Goal: Task Accomplishment & Management: Manage account settings

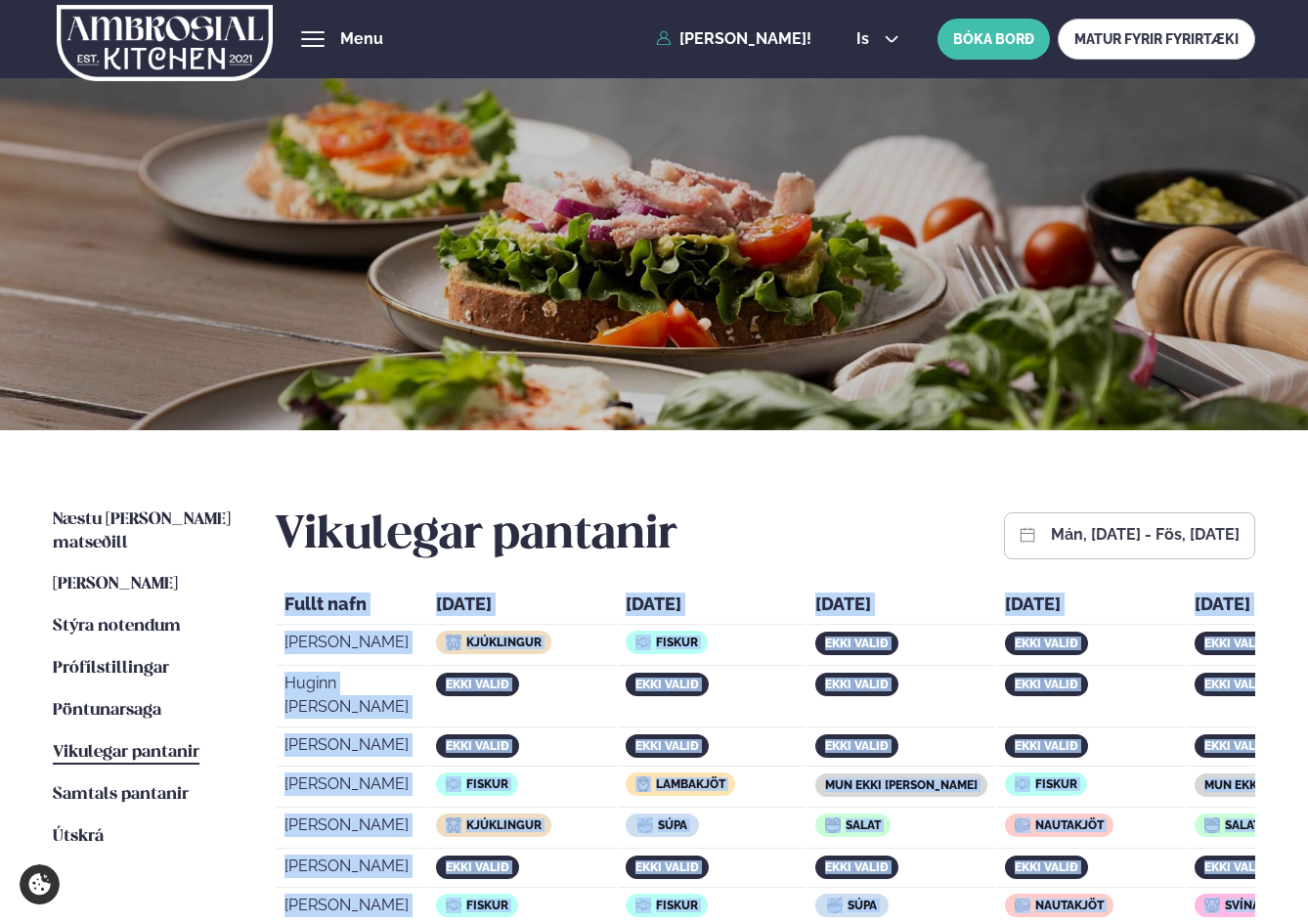
click at [138, 744] on span "Vikulegar pantanir" at bounding box center [126, 752] width 147 height 17
click at [120, 744] on span "Vikulegar pantanir" at bounding box center [126, 752] width 147 height 17
click at [128, 744] on span "Vikulegar pantanir" at bounding box center [126, 752] width 147 height 17
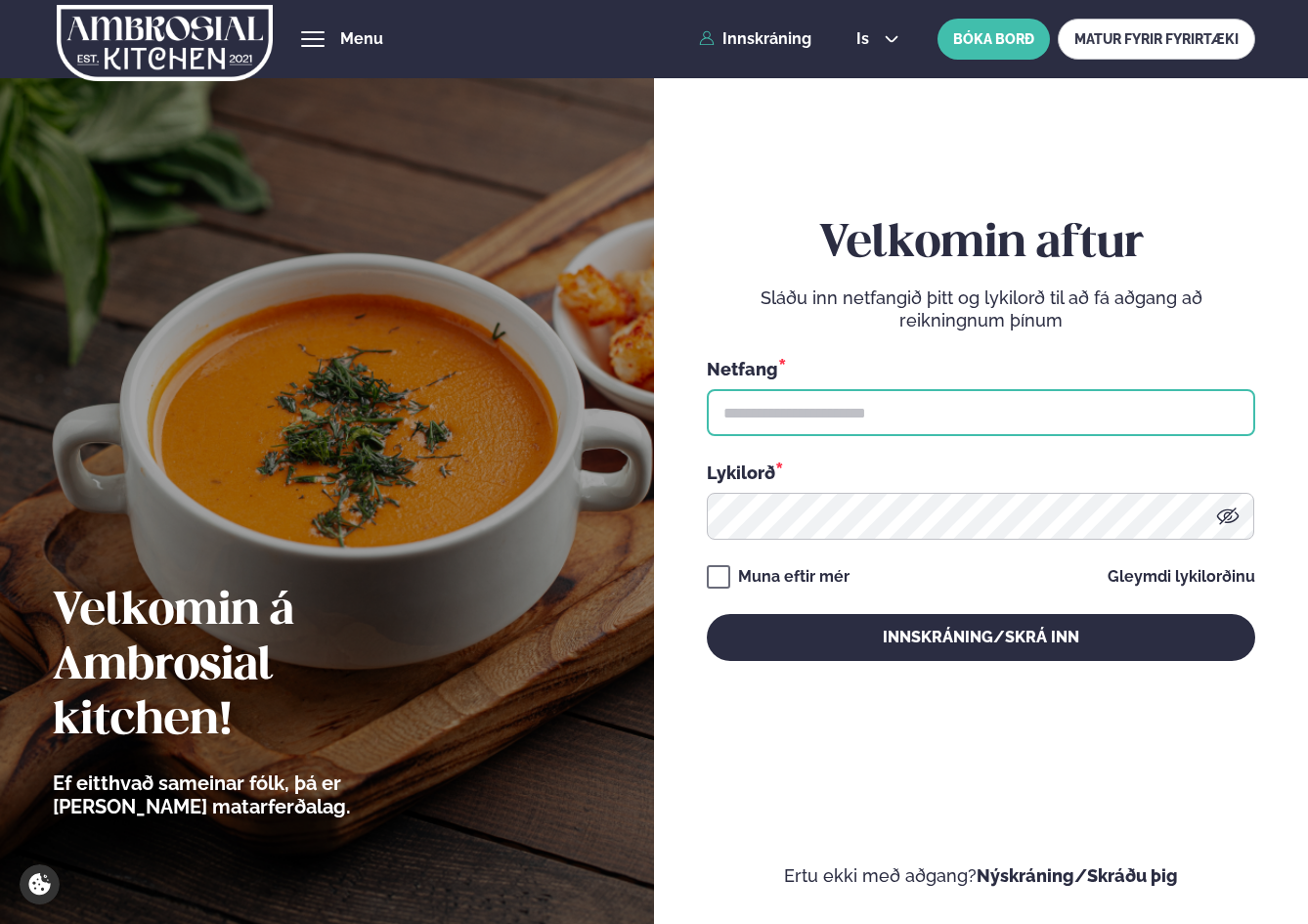
click at [850, 419] on input "text" at bounding box center [981, 412] width 548 height 47
type input "**********"
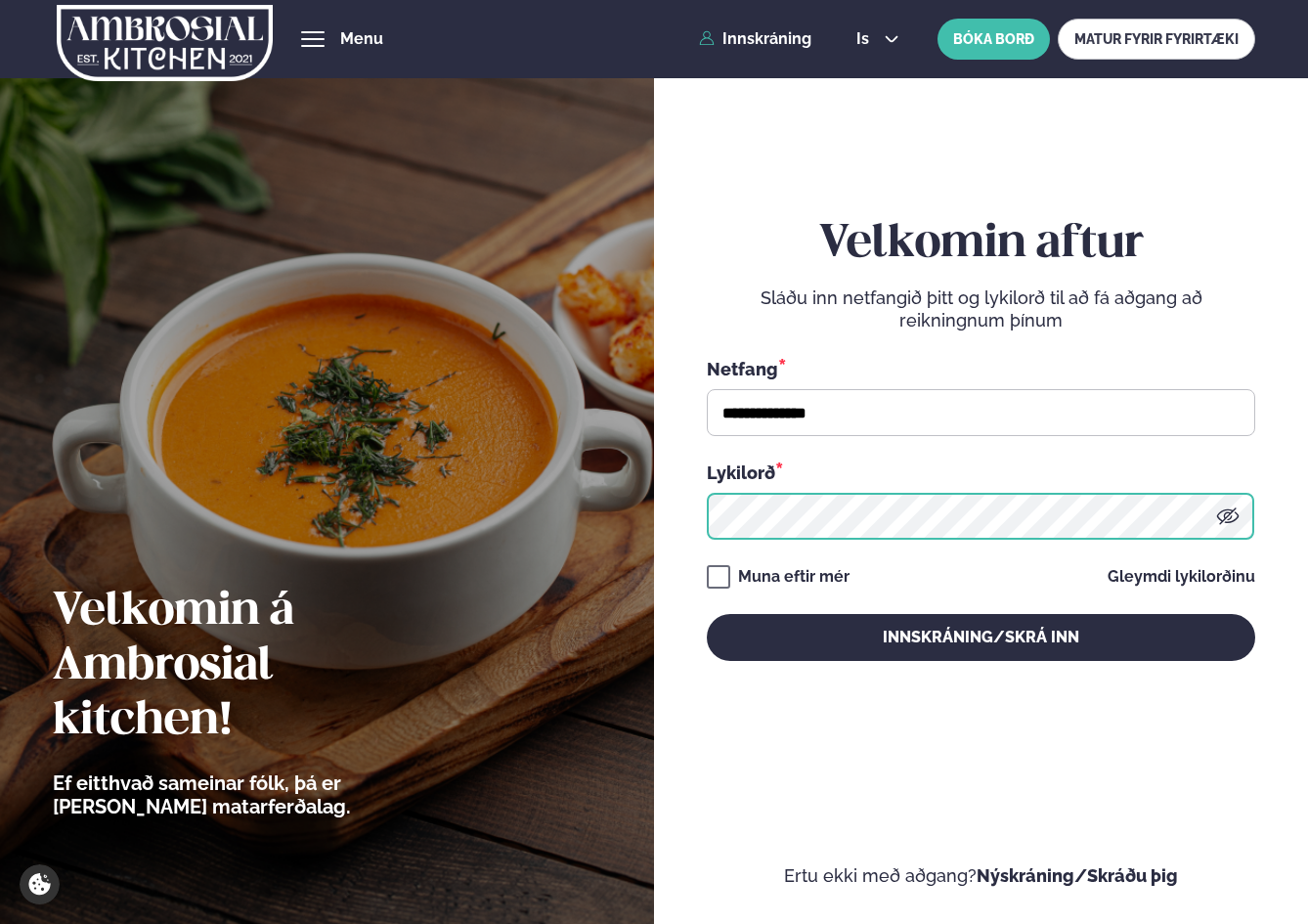
click at [707, 614] on button "Innskráning/Skrá inn" at bounding box center [981, 637] width 548 height 47
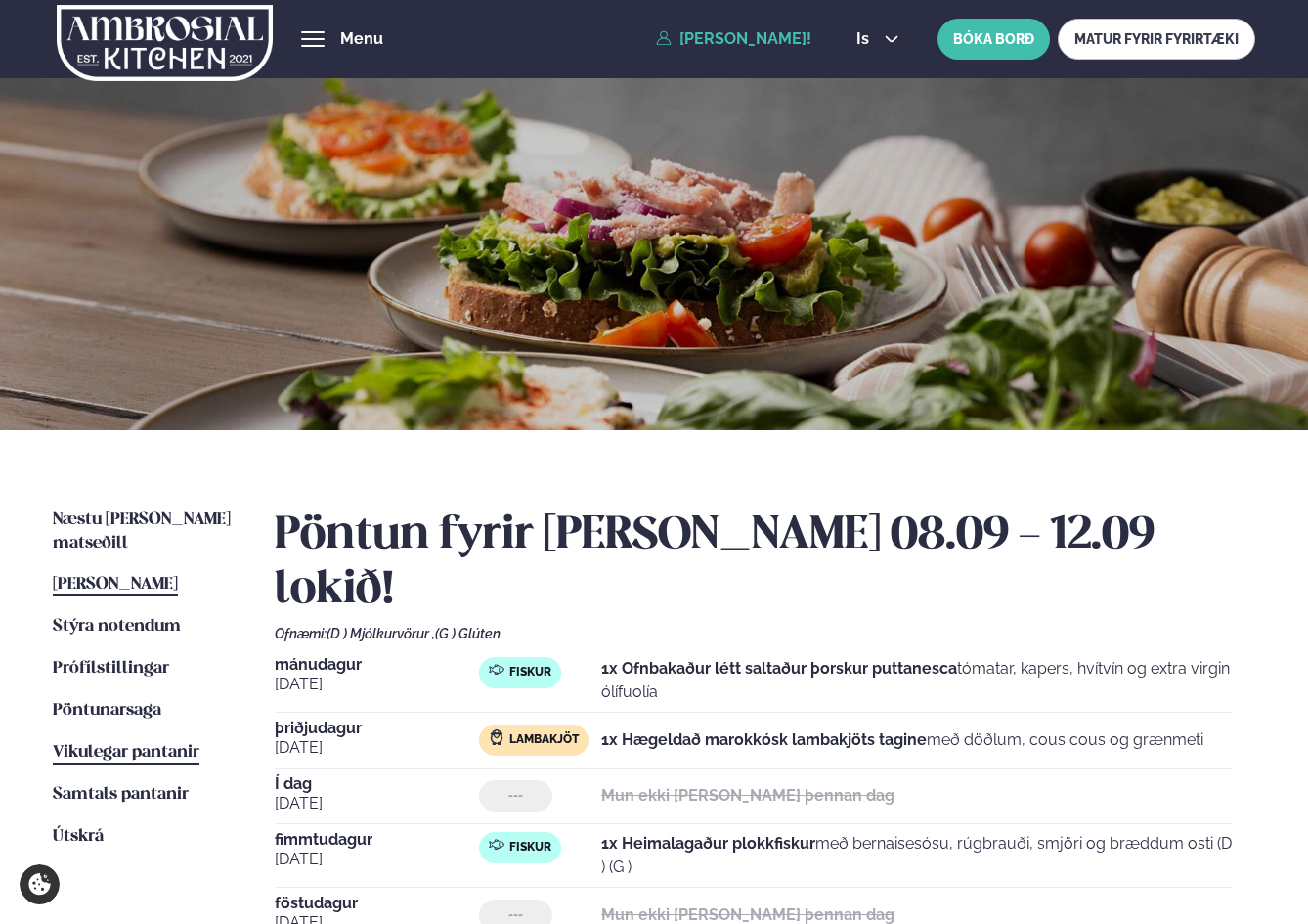
click at [162, 744] on span "Vikulegar pantanir" at bounding box center [126, 752] width 147 height 17
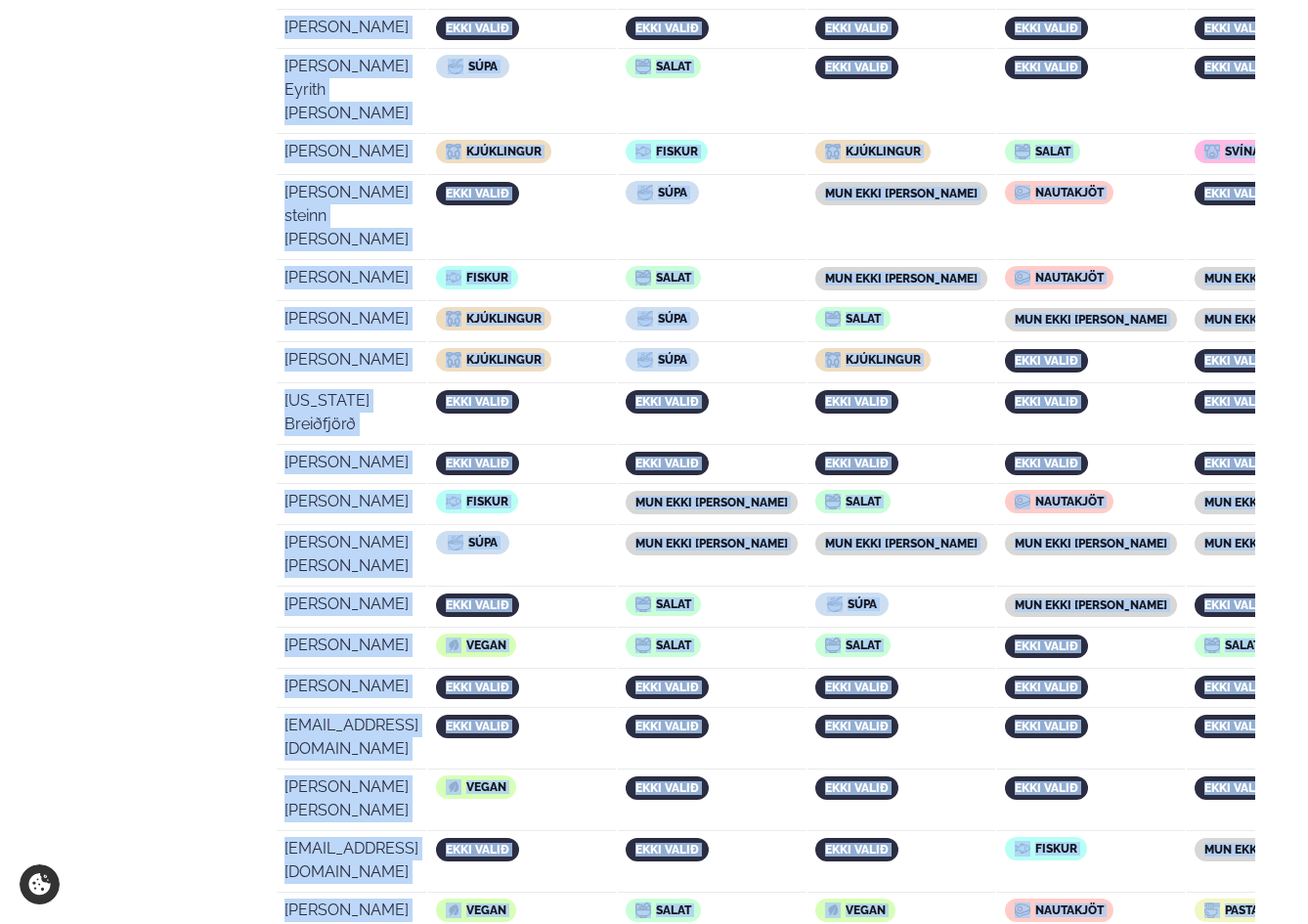
scroll to position [3854, 0]
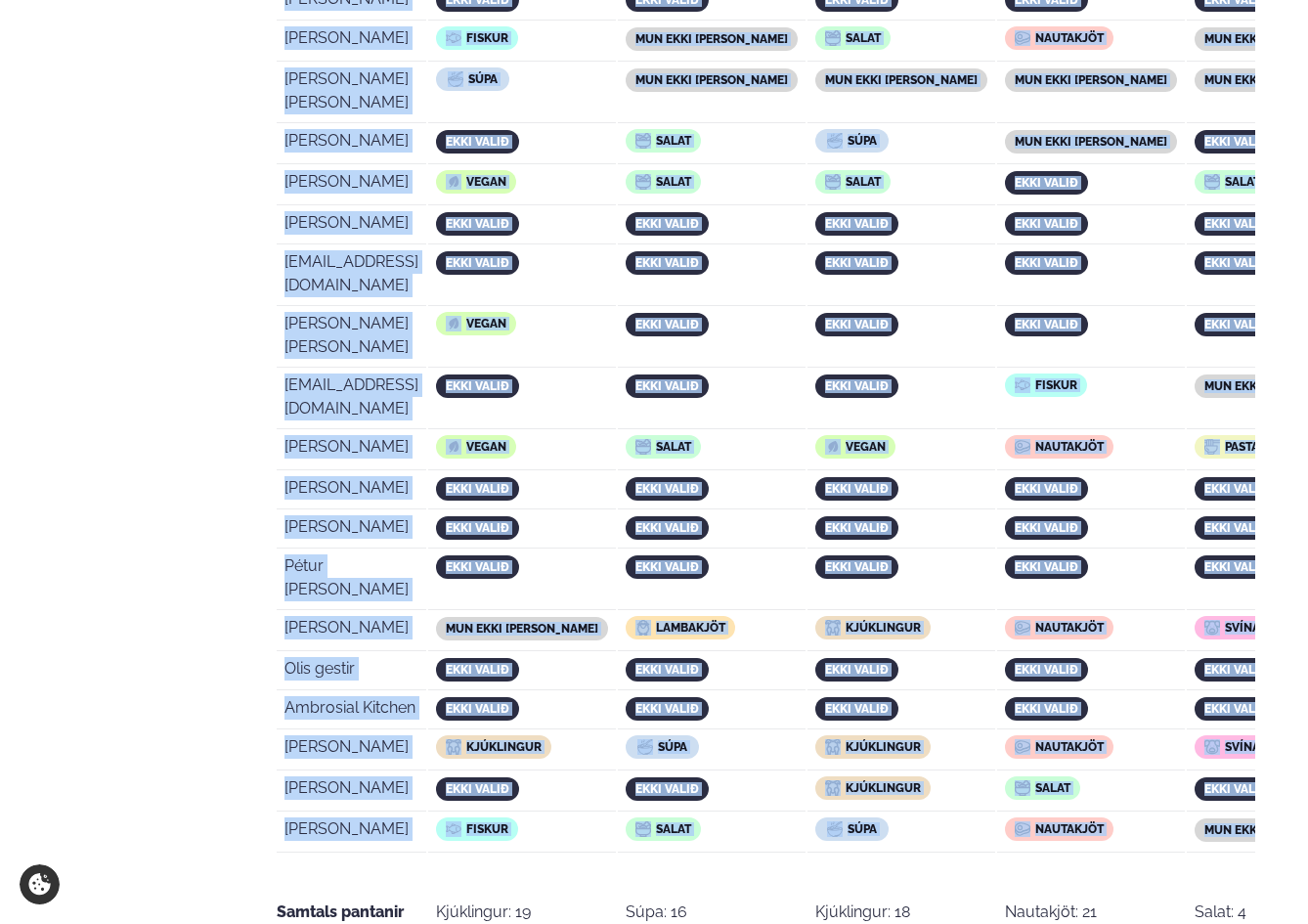
drag, startPoint x: 290, startPoint y: 603, endPoint x: 1237, endPoint y: 266, distance: 1005.2
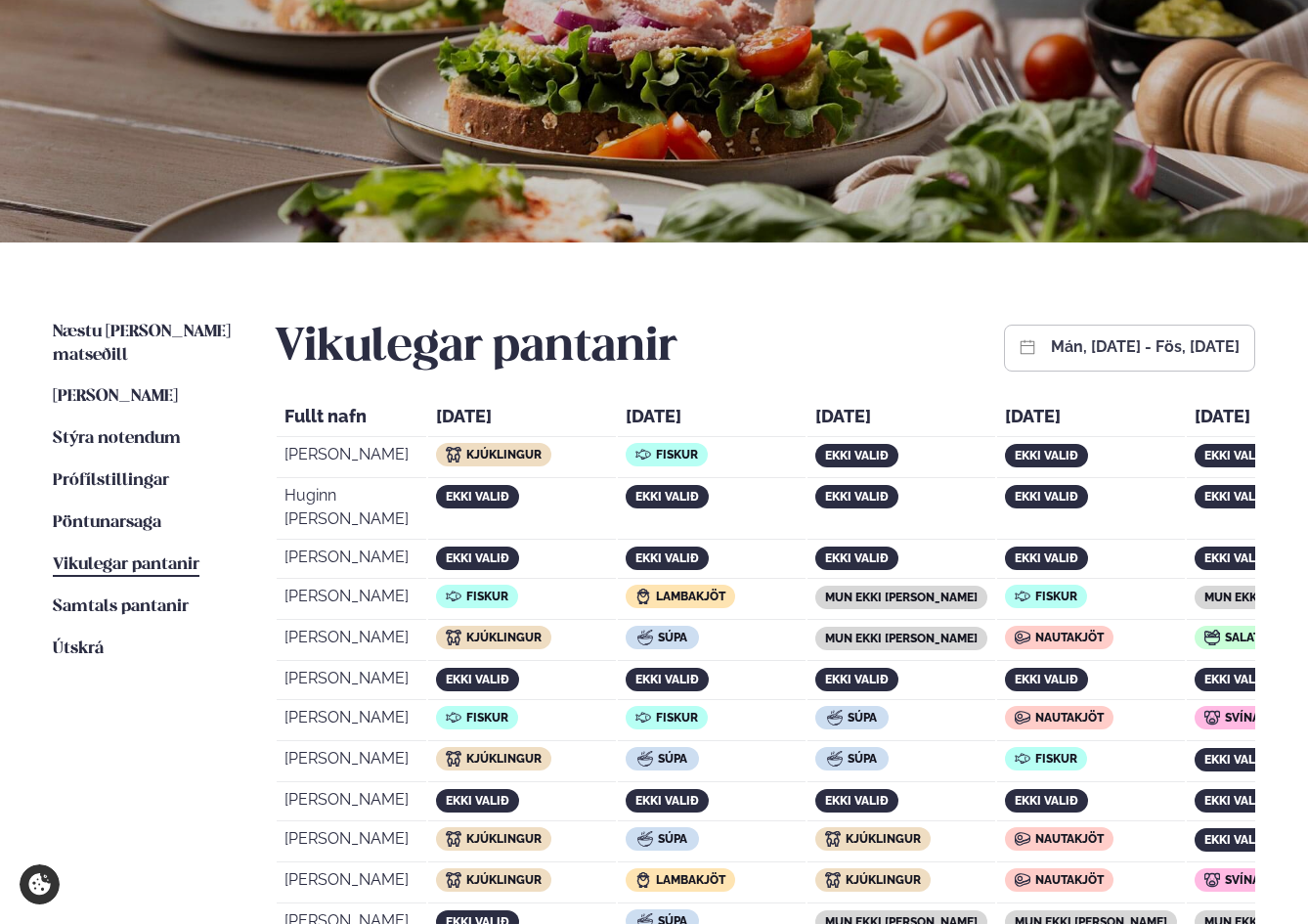
scroll to position [0, 0]
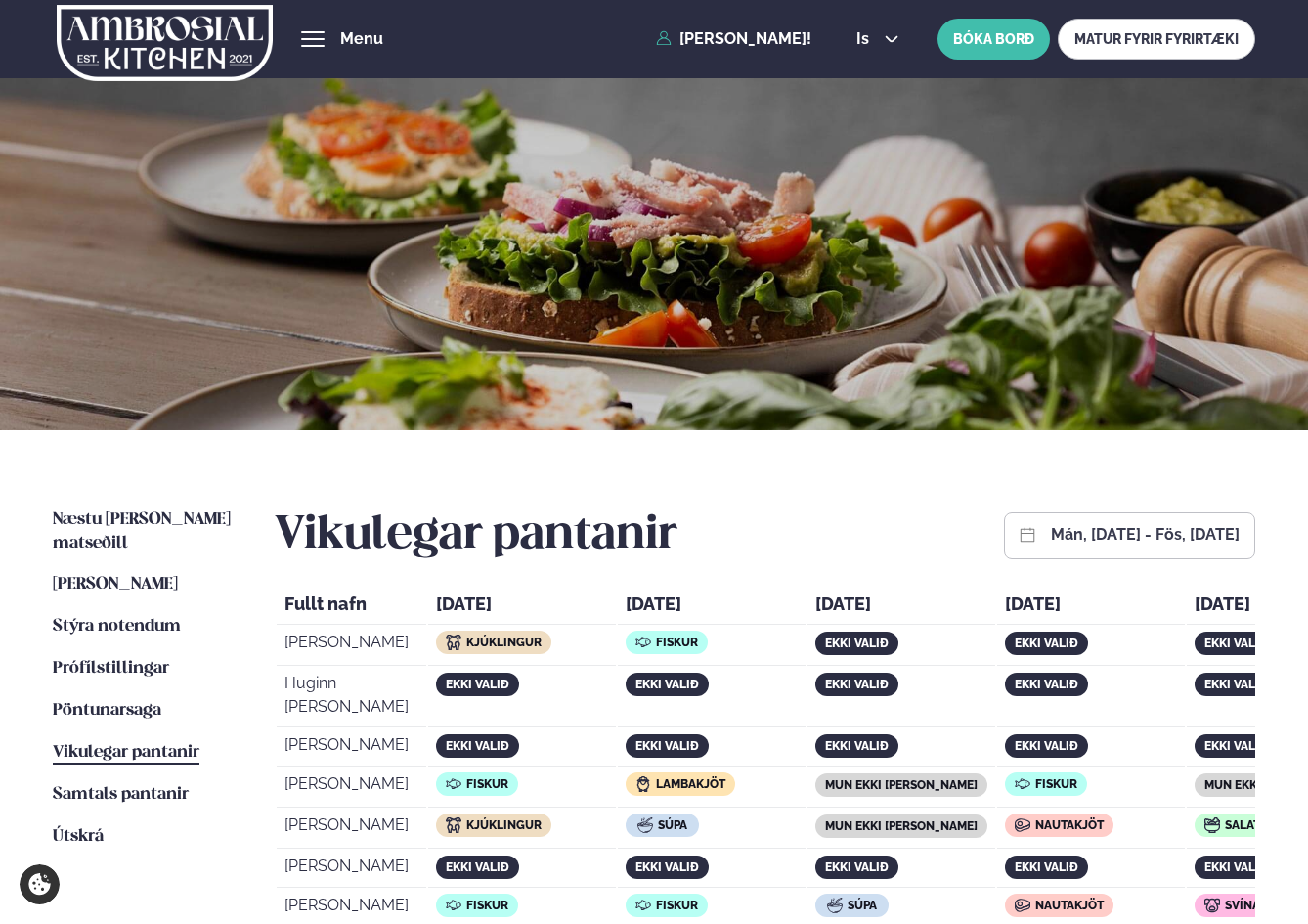
click at [747, 560] on div "Vikulegar pantanir mán, sep 08, 2025 - fös, sep 12, 2025" at bounding box center [766, 535] width 981 height 55
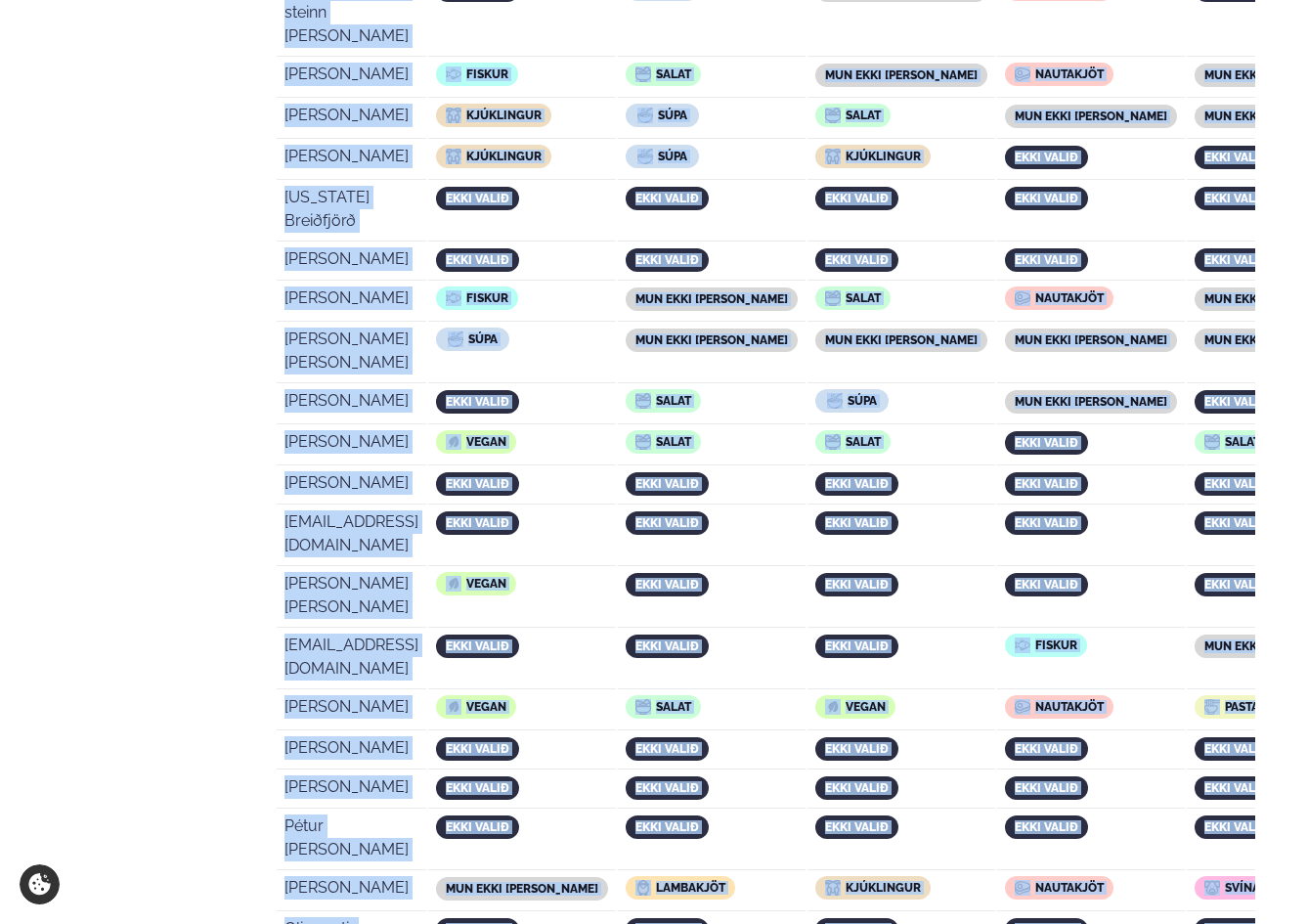
scroll to position [3687, 0]
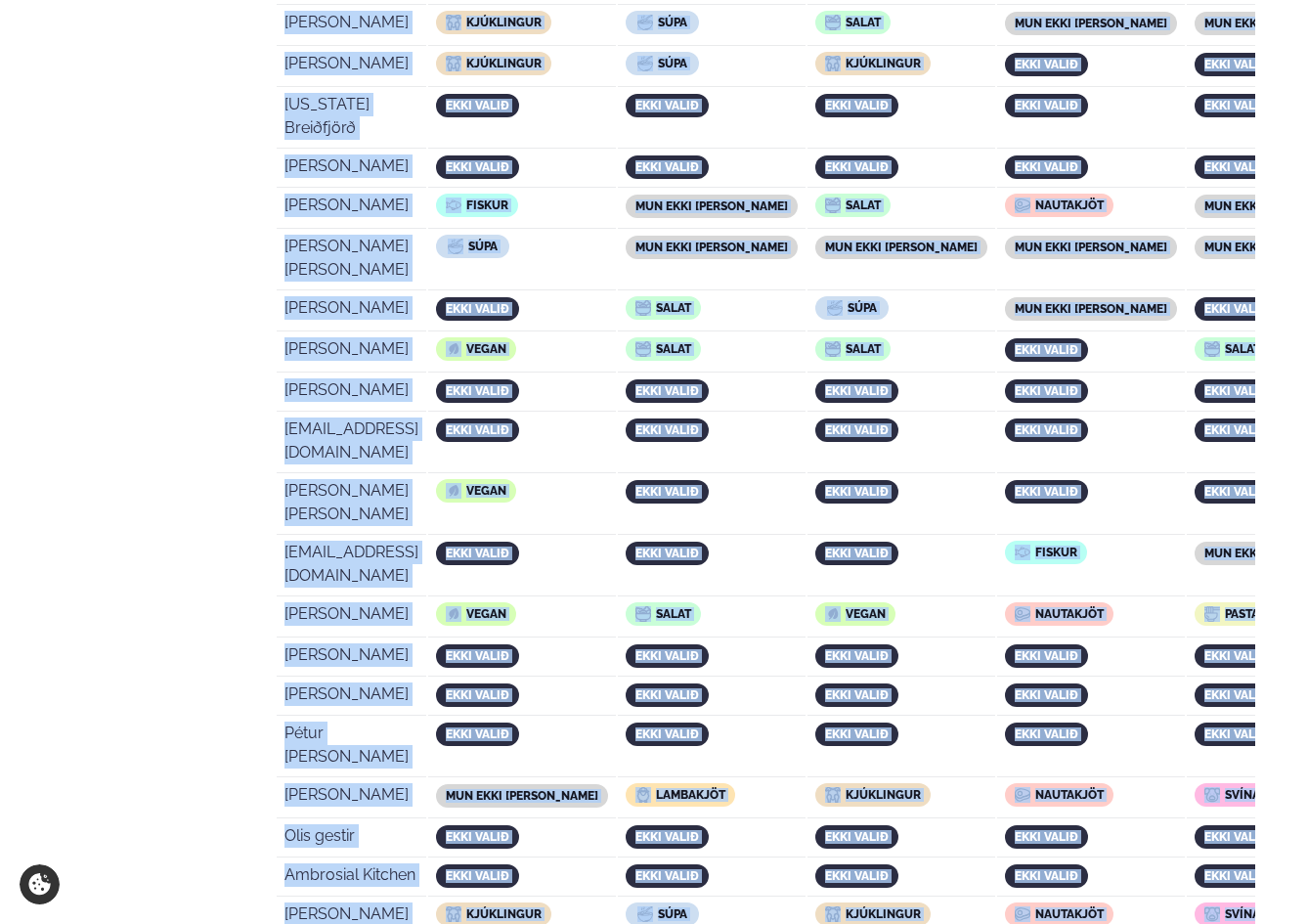
drag, startPoint x: 275, startPoint y: 597, endPoint x: 1230, endPoint y: 434, distance: 968.8
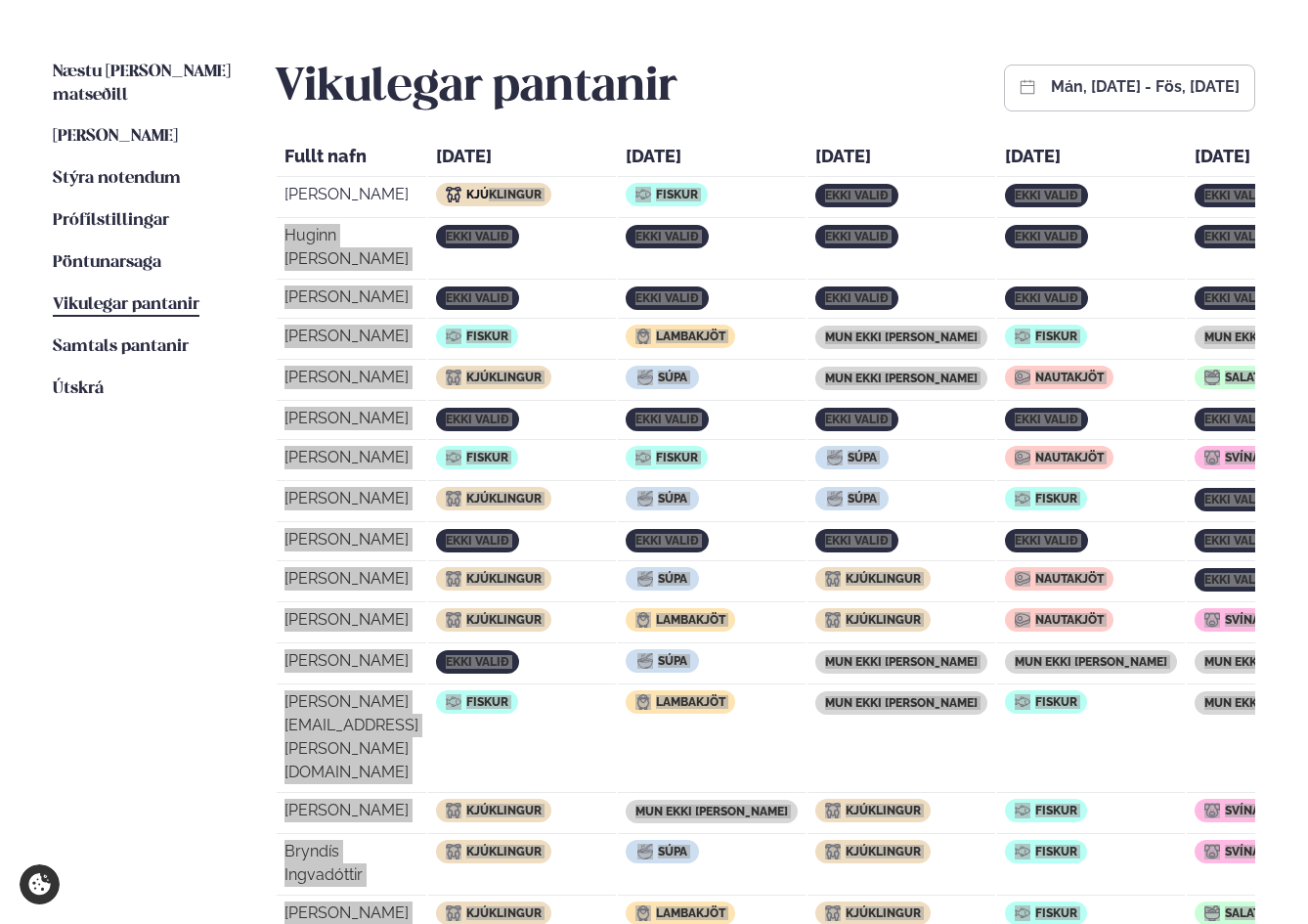
scroll to position [430, 0]
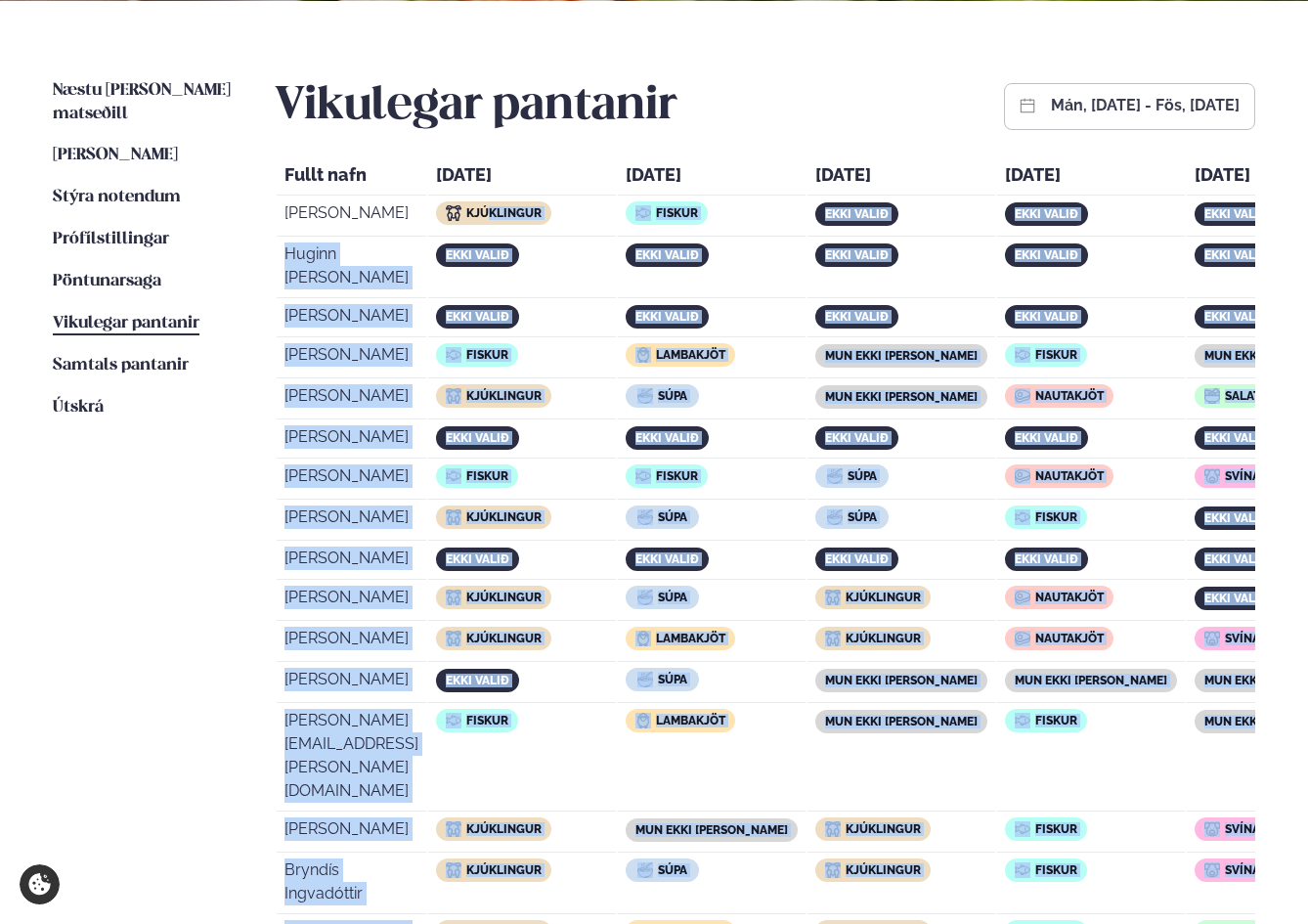
click at [709, 427] on div "ekki valið" at bounding box center [667, 439] width 83 height 24
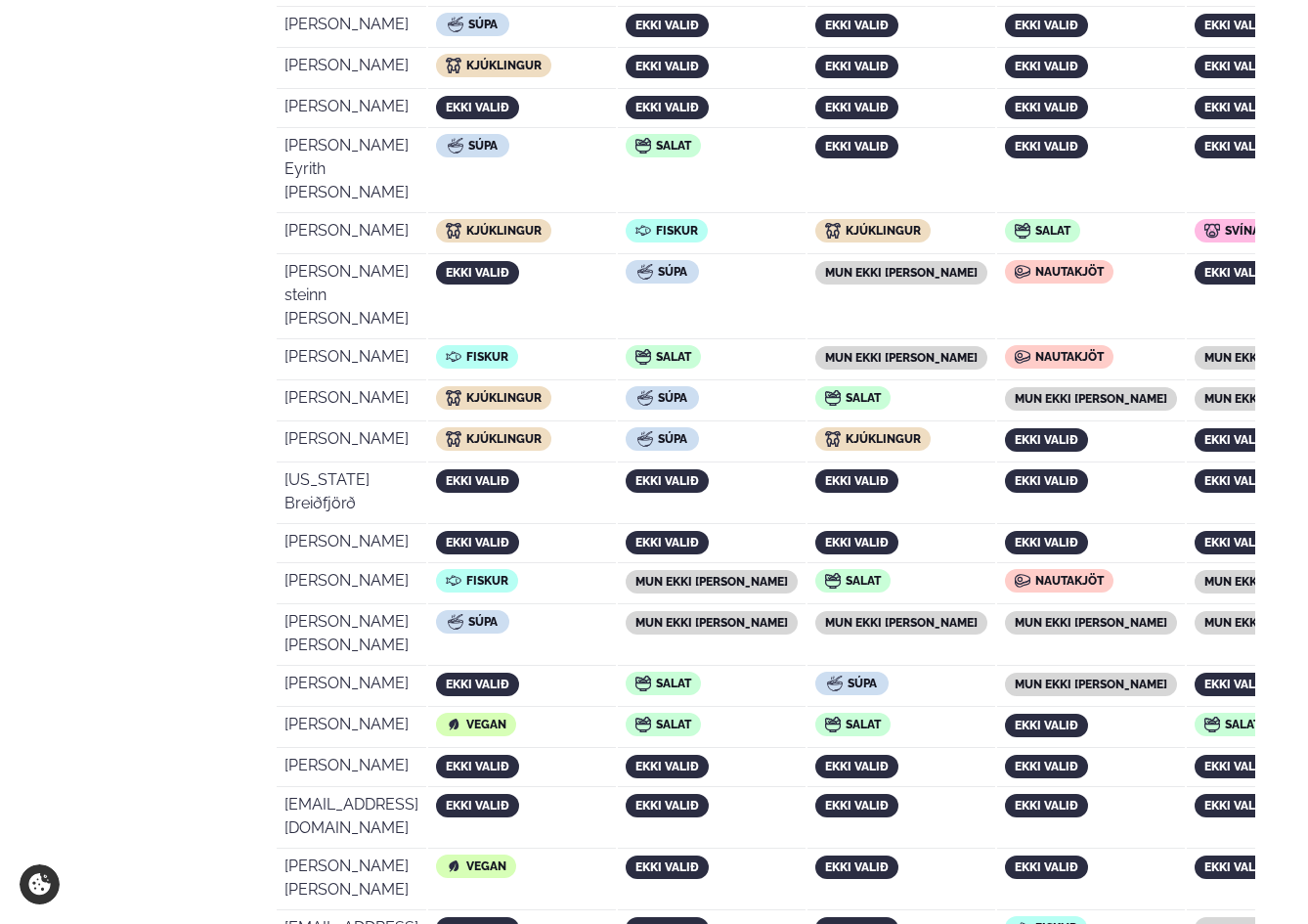
scroll to position [3854, 0]
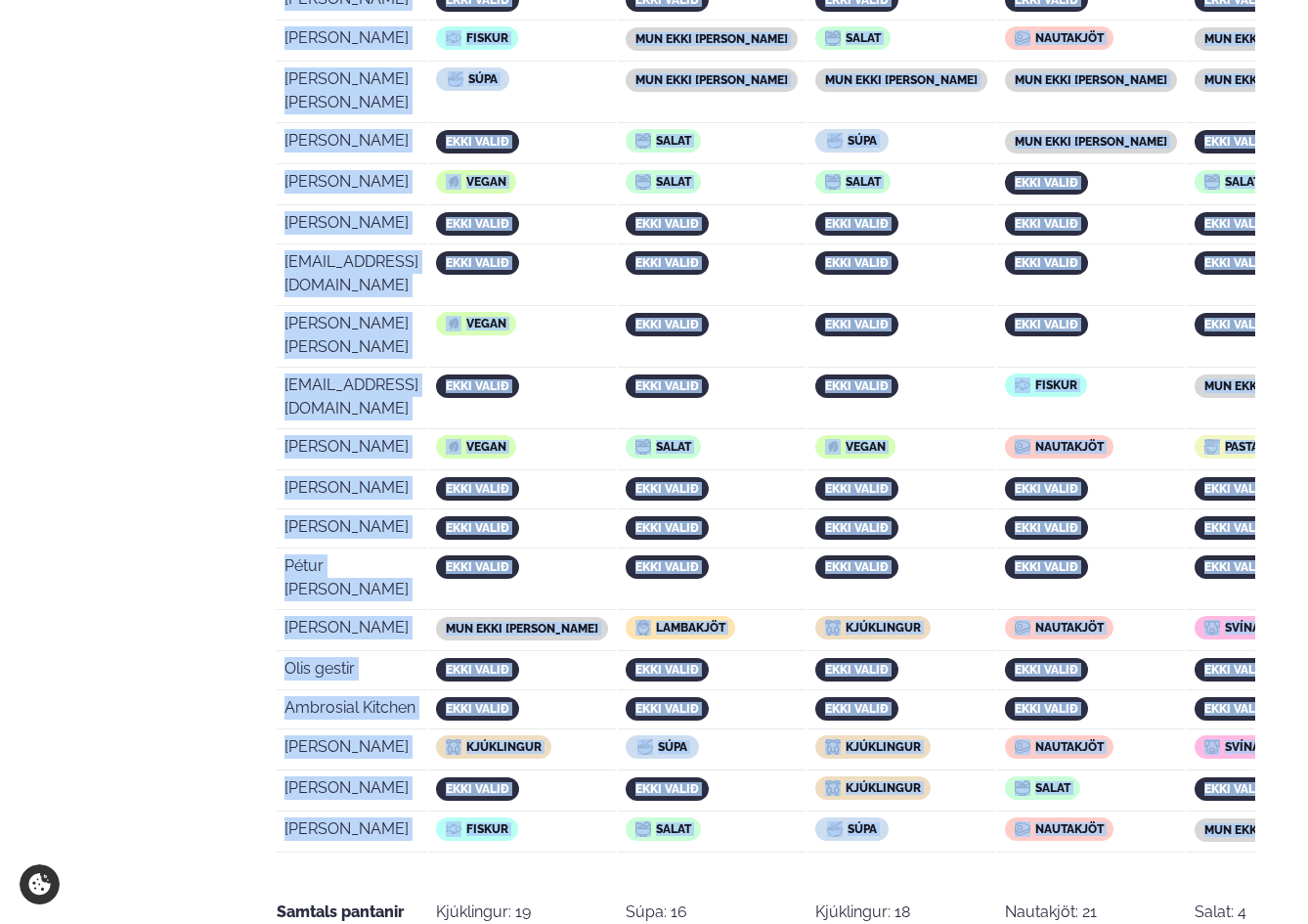
drag, startPoint x: 283, startPoint y: 211, endPoint x: 1247, endPoint y: 265, distance: 965.5
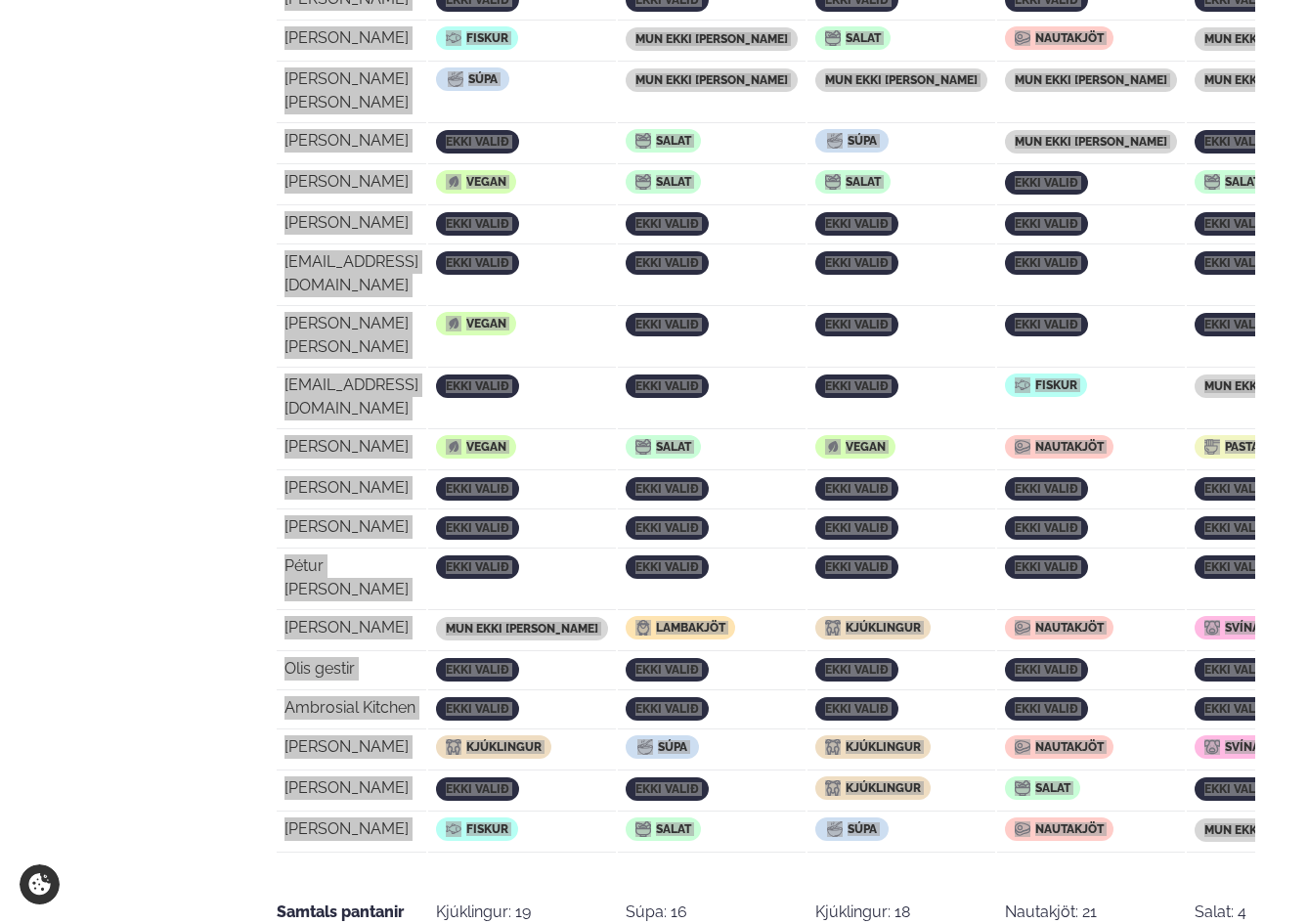
scroll to position [3529, 0]
